Goal: Task Accomplishment & Management: Use online tool/utility

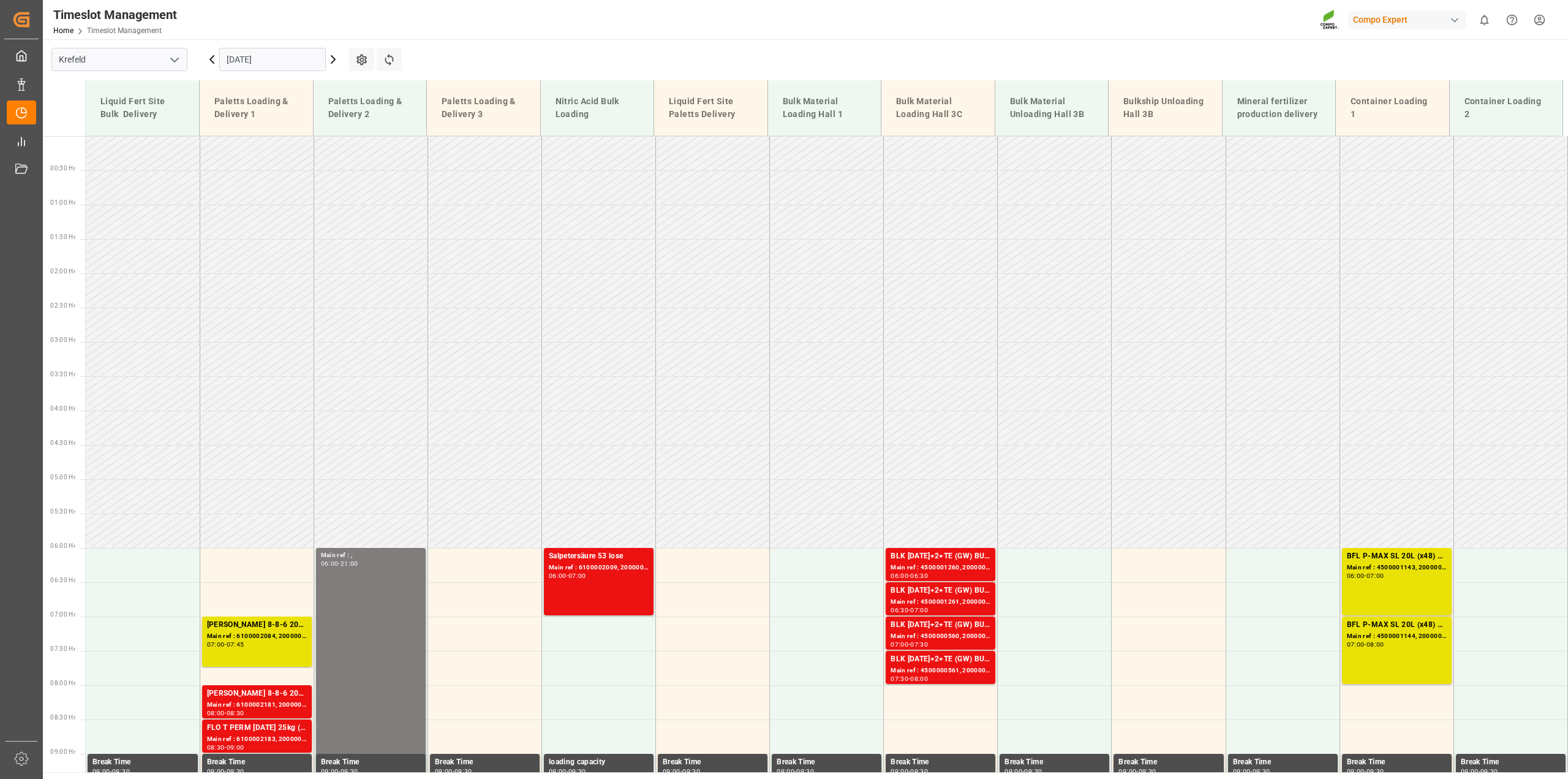
scroll to position [608, 0]
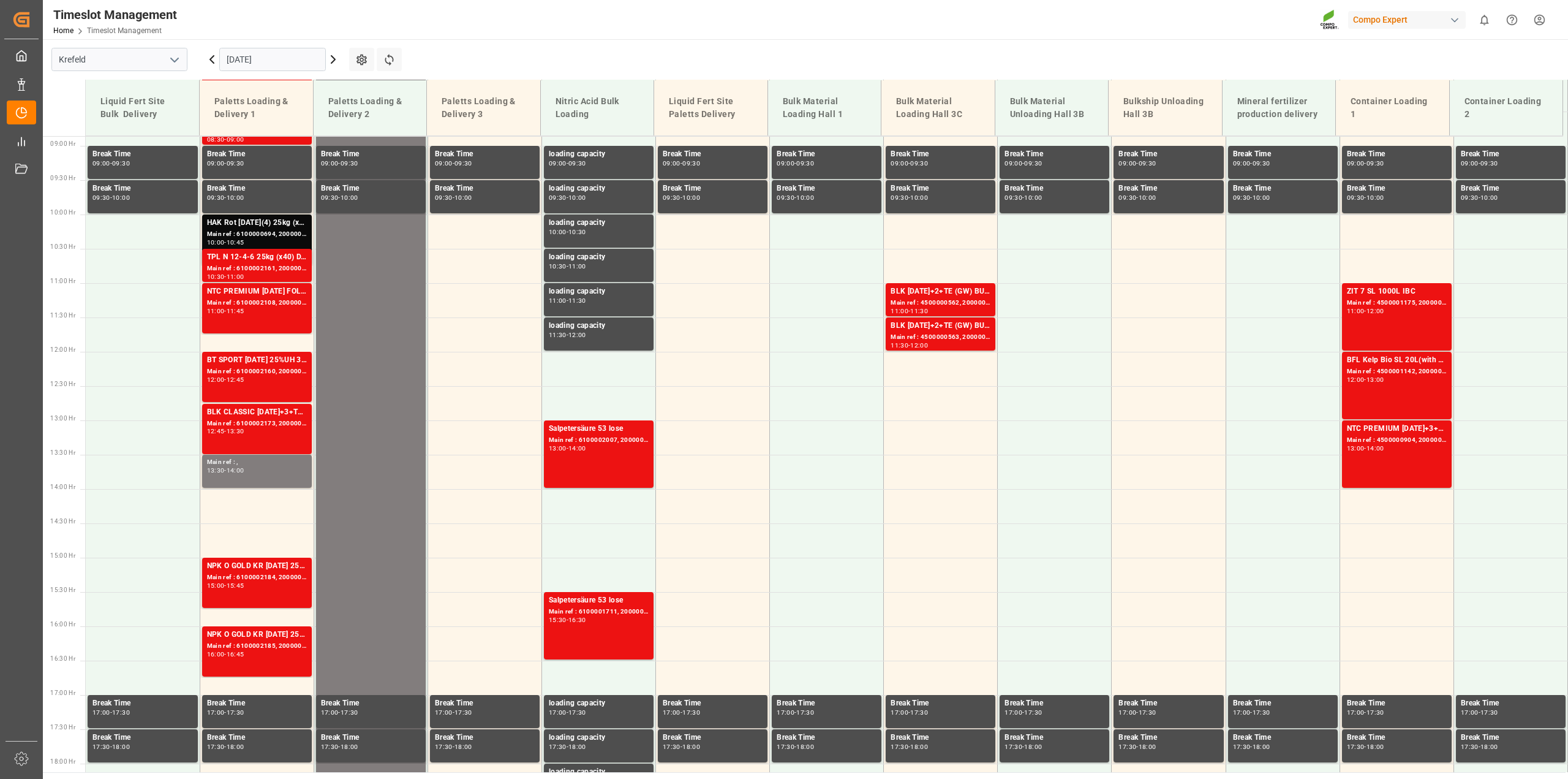
click at [330, 57] on icon at bounding box center [333, 59] width 14 height 14
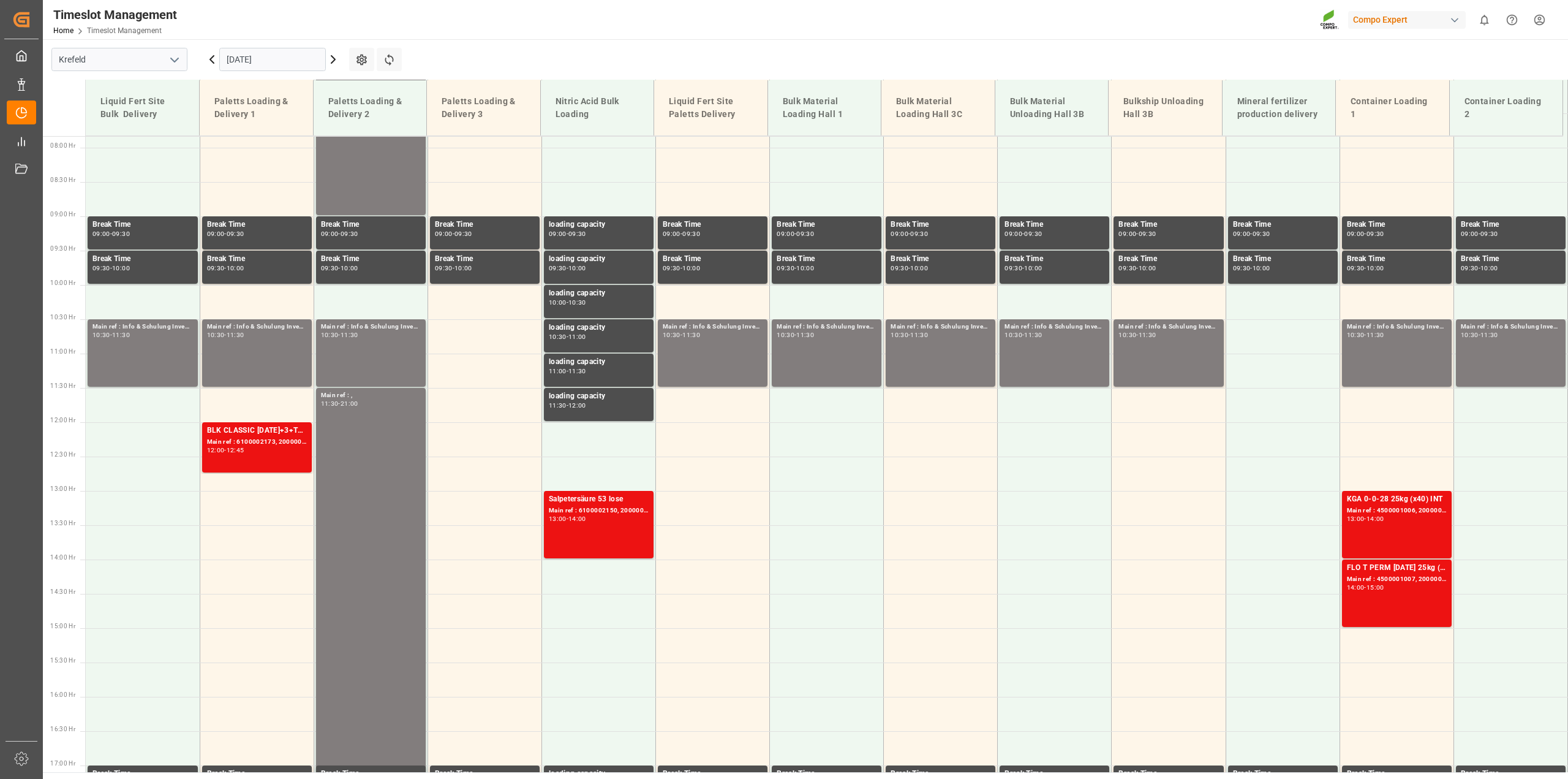
scroll to position [554, 0]
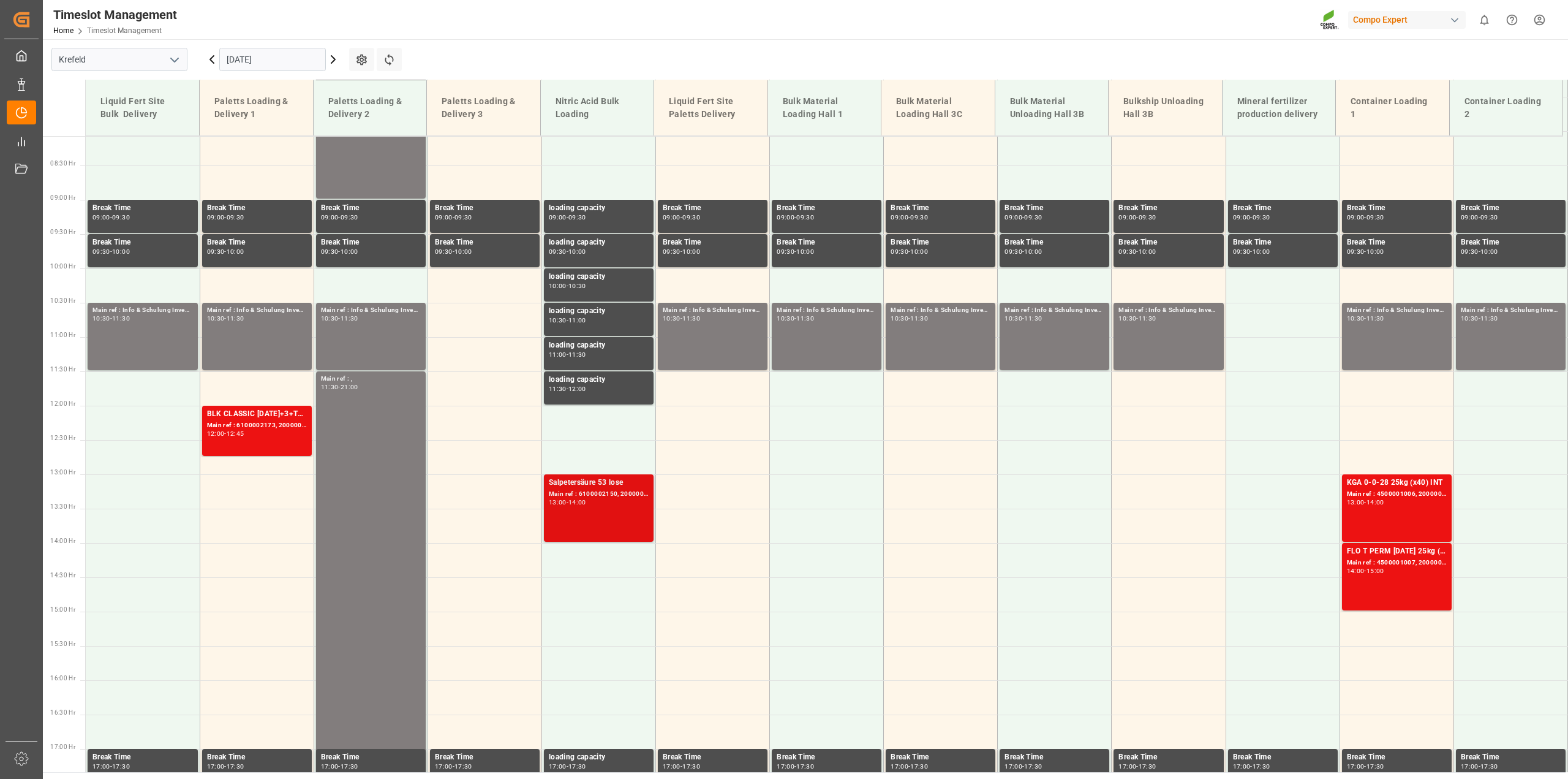
click at [575, 493] on div "Main ref : 6100002150, 2000001674" at bounding box center [598, 494] width 99 height 10
